Goal: Transaction & Acquisition: Purchase product/service

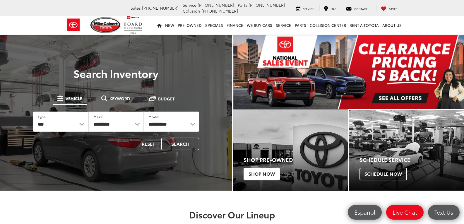
click at [258, 176] on span "Shop Now" at bounding box center [261, 174] width 36 height 12
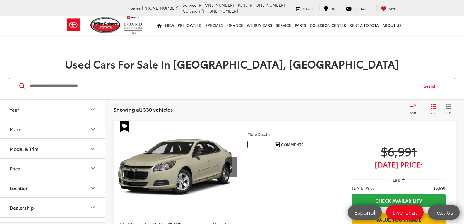
click at [34, 127] on button "Make" at bounding box center [52, 128] width 105 height 19
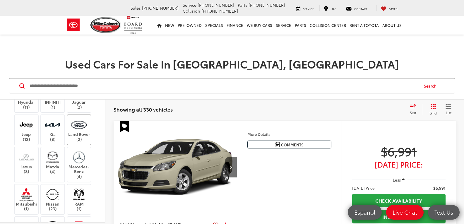
scroll to position [88, 0]
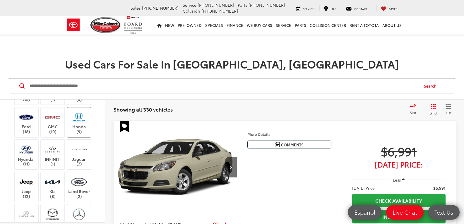
click at [81, 124] on img at bounding box center [79, 117] width 16 height 14
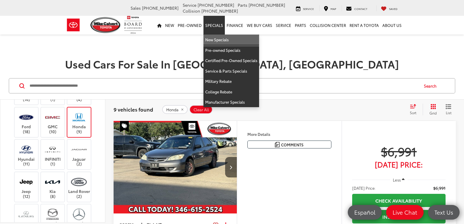
click at [216, 37] on link "New Specials" at bounding box center [231, 40] width 56 height 11
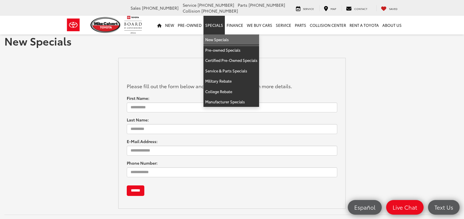
click at [215, 39] on link "New Specials" at bounding box center [231, 40] width 56 height 11
click at [218, 39] on link "New Specials" at bounding box center [231, 40] width 56 height 11
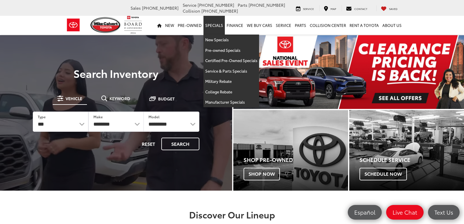
click at [220, 22] on link "Specials" at bounding box center [213, 25] width 21 height 19
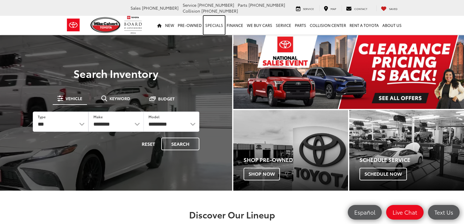
click at [215, 26] on link "Specials" at bounding box center [213, 25] width 21 height 19
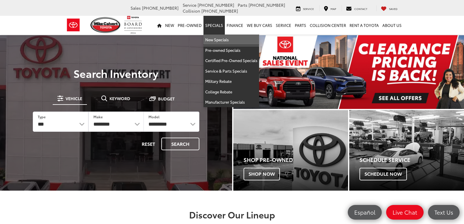
click at [211, 38] on link "New Specials" at bounding box center [231, 40] width 56 height 11
